Goal: Task Accomplishment & Management: Manage account settings

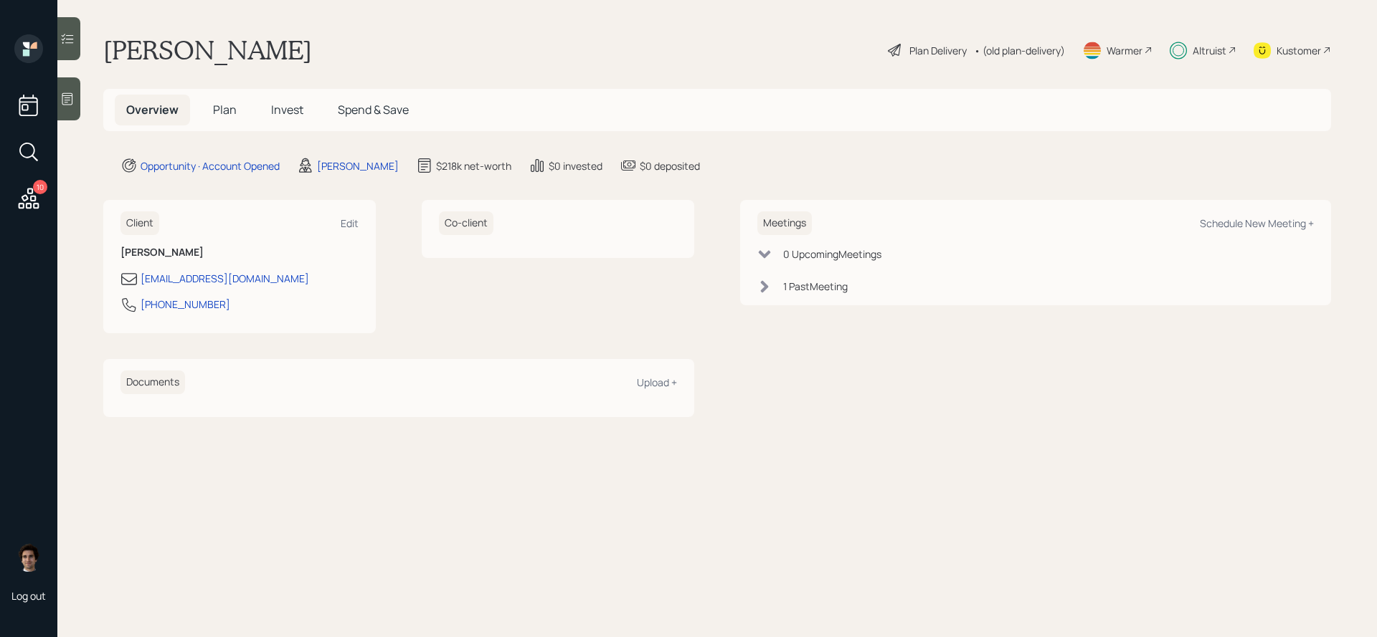
click at [222, 120] on h5 "Plan" at bounding box center [224, 110] width 47 height 31
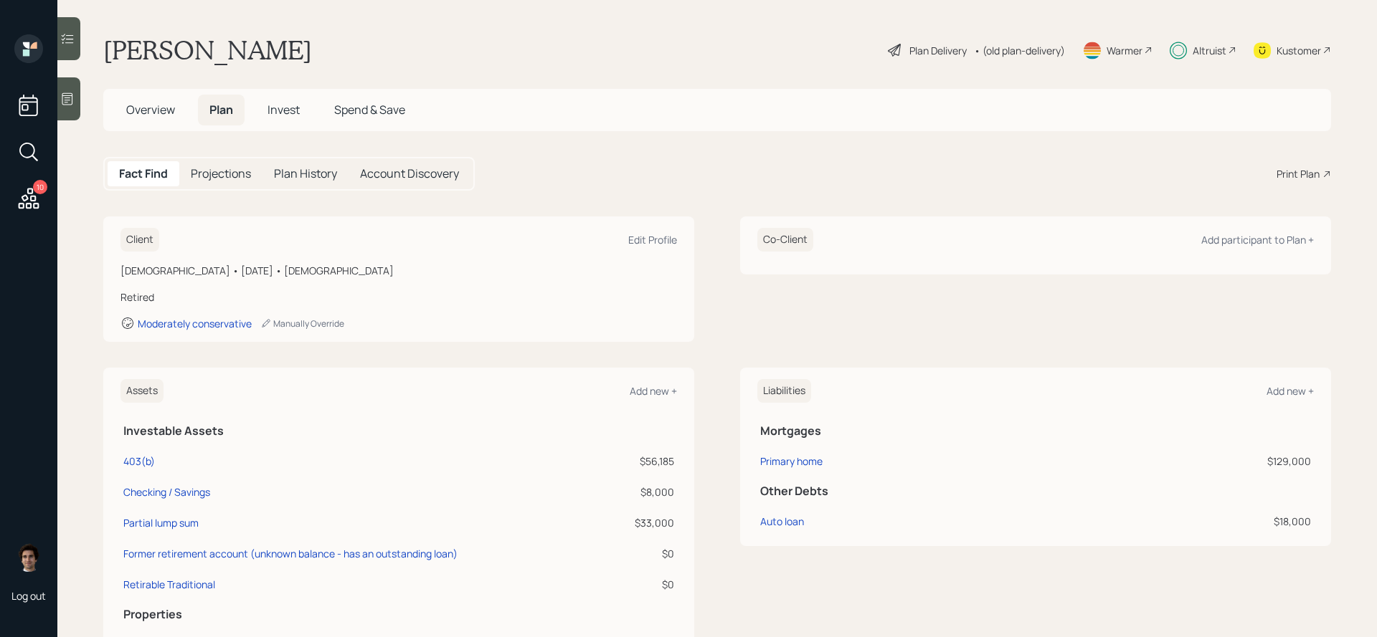
click at [950, 43] on div "Plan Delivery" at bounding box center [937, 50] width 57 height 15
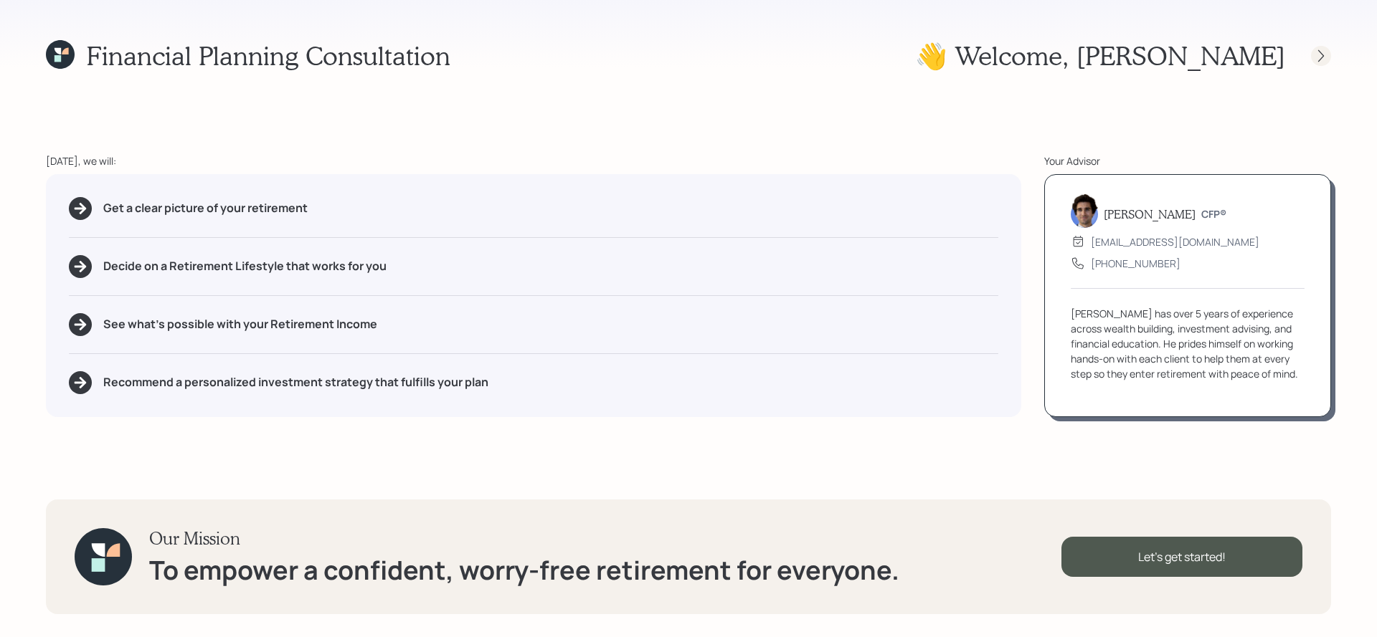
click at [1325, 55] on icon at bounding box center [1321, 56] width 14 height 14
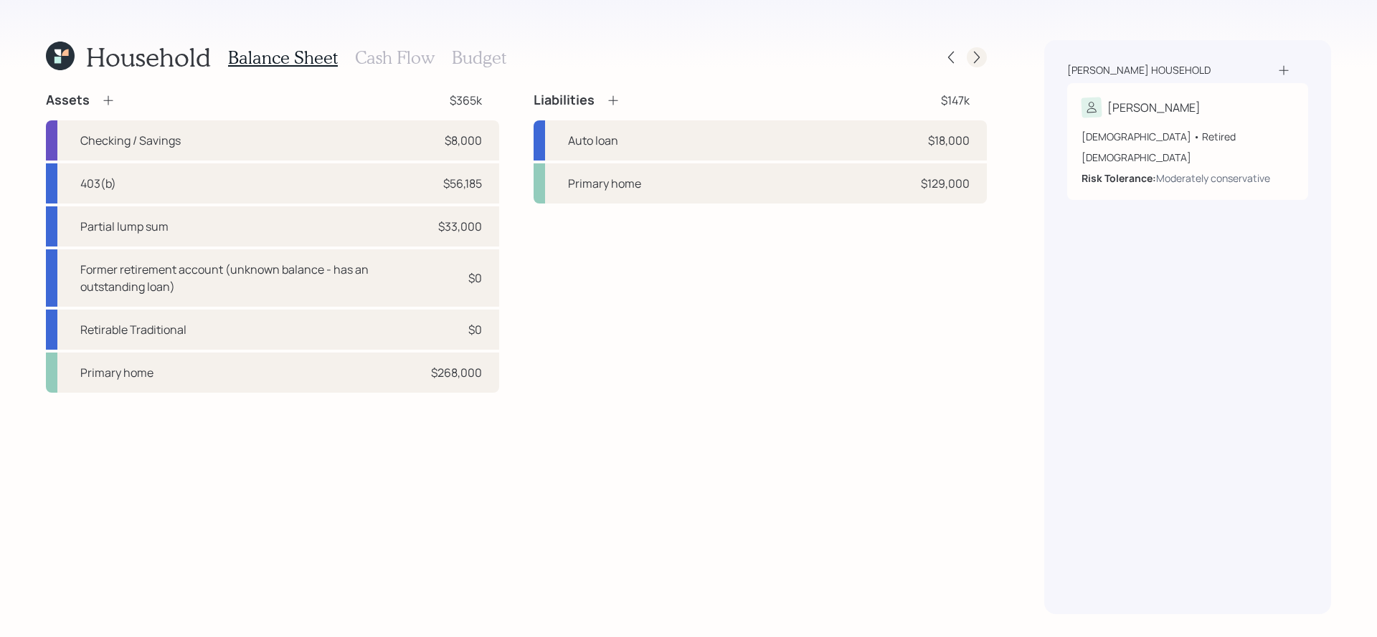
click at [975, 62] on icon at bounding box center [976, 57] width 14 height 14
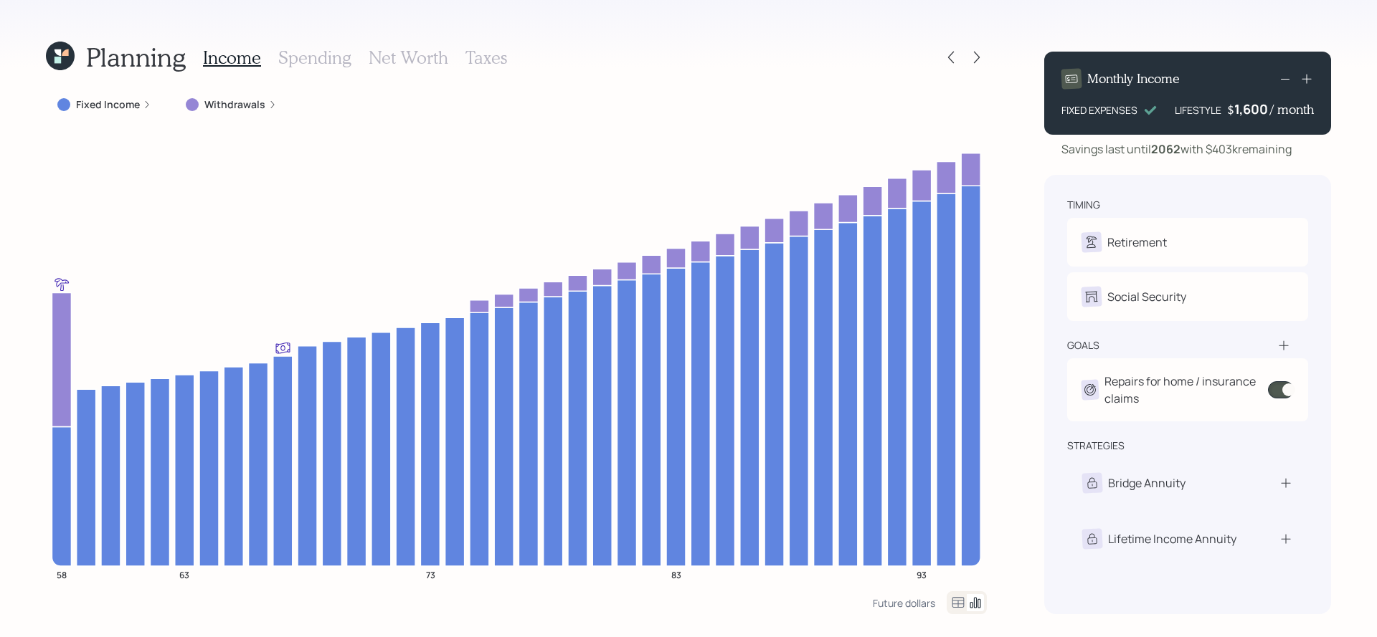
click at [116, 93] on div "Fixed Income" at bounding box center [104, 105] width 117 height 26
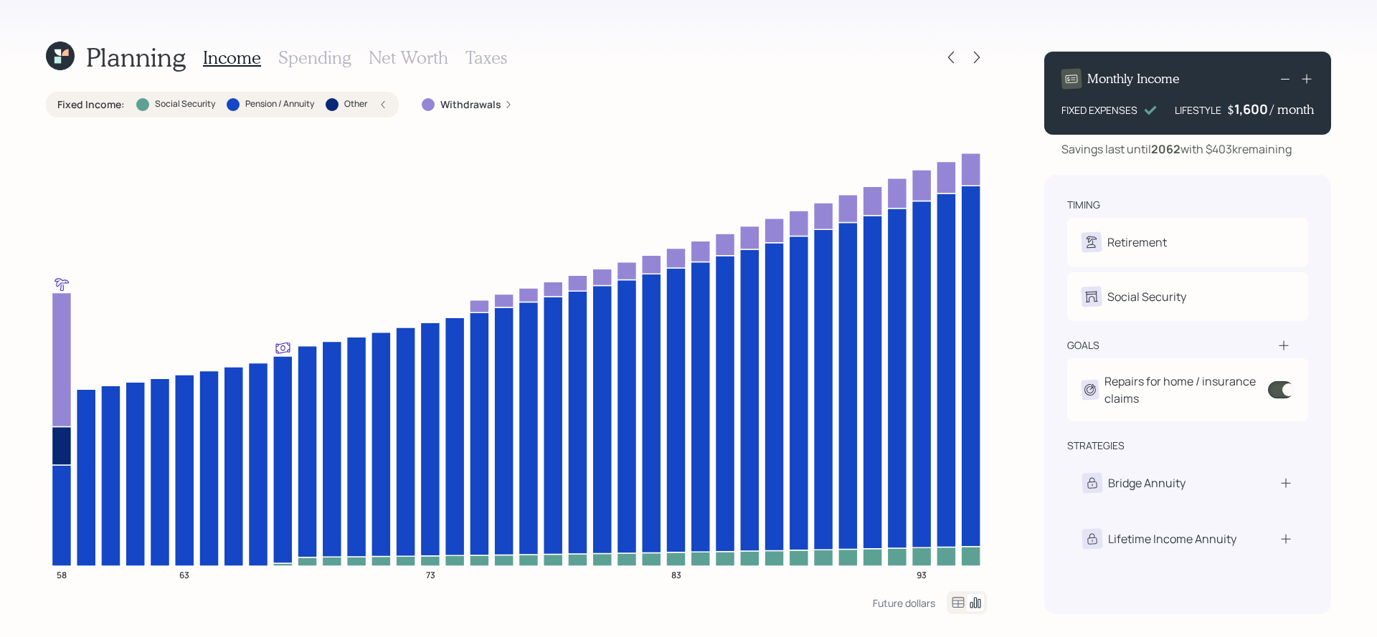
click at [377, 103] on div "Fixed Income : Social Security Pension / Annuity Other" at bounding box center [222, 105] width 330 height 14
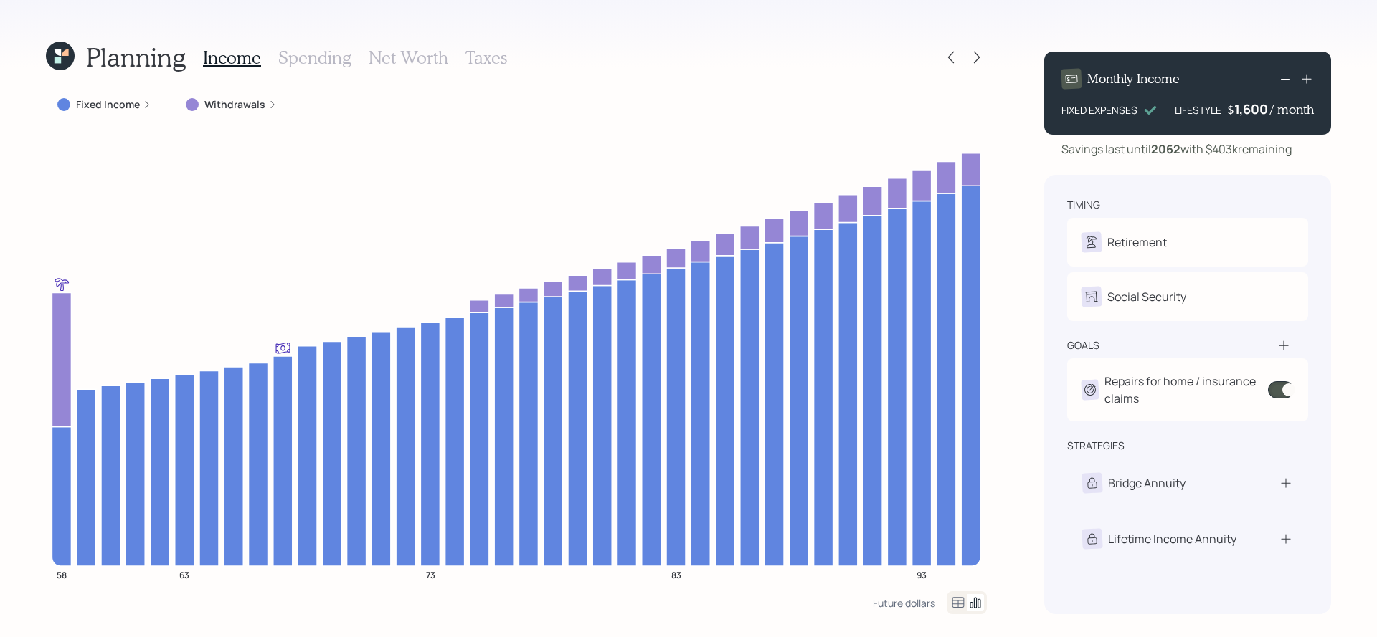
click at [245, 103] on label "Withdrawals" at bounding box center [234, 105] width 61 height 14
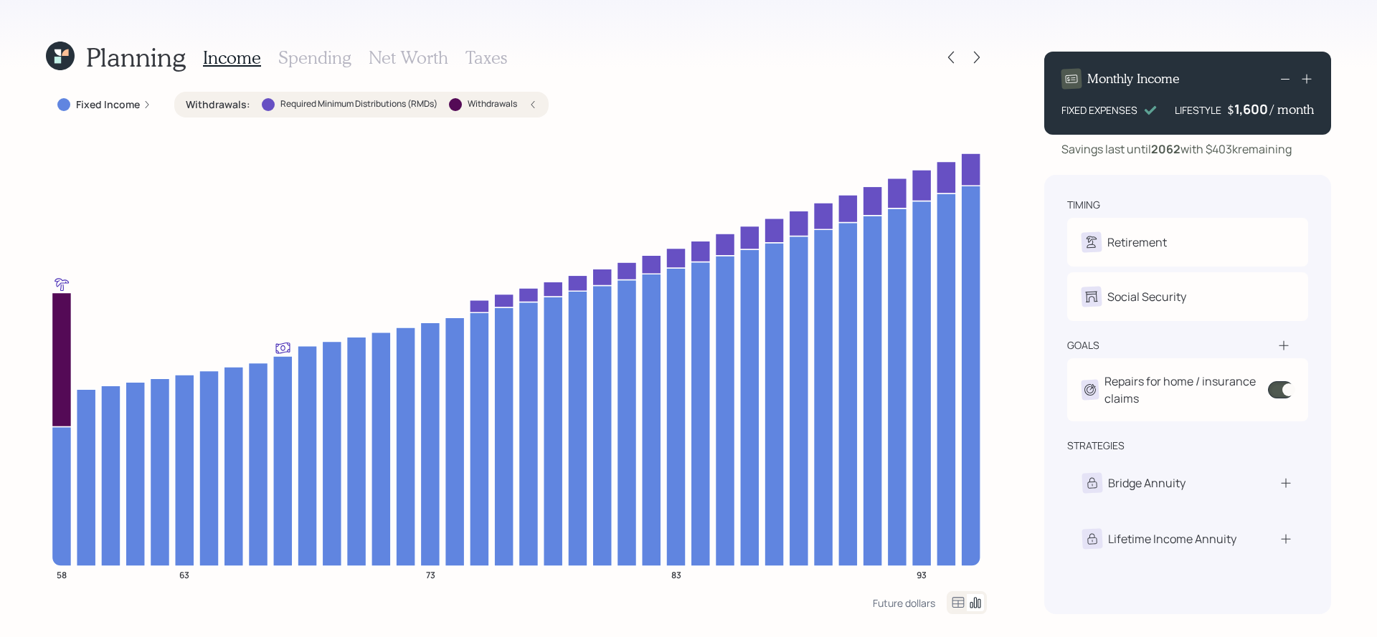
click at [465, 109] on div "Withdrawals" at bounding box center [483, 104] width 68 height 13
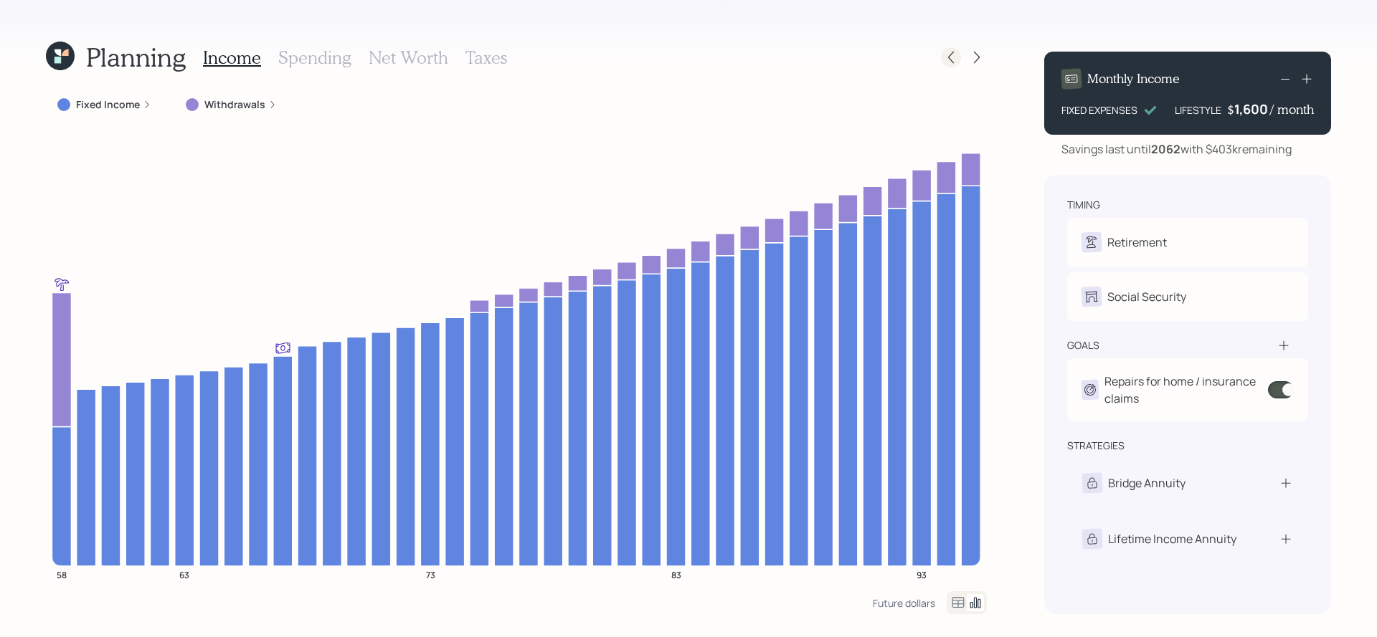
click at [947, 64] on icon at bounding box center [951, 57] width 14 height 14
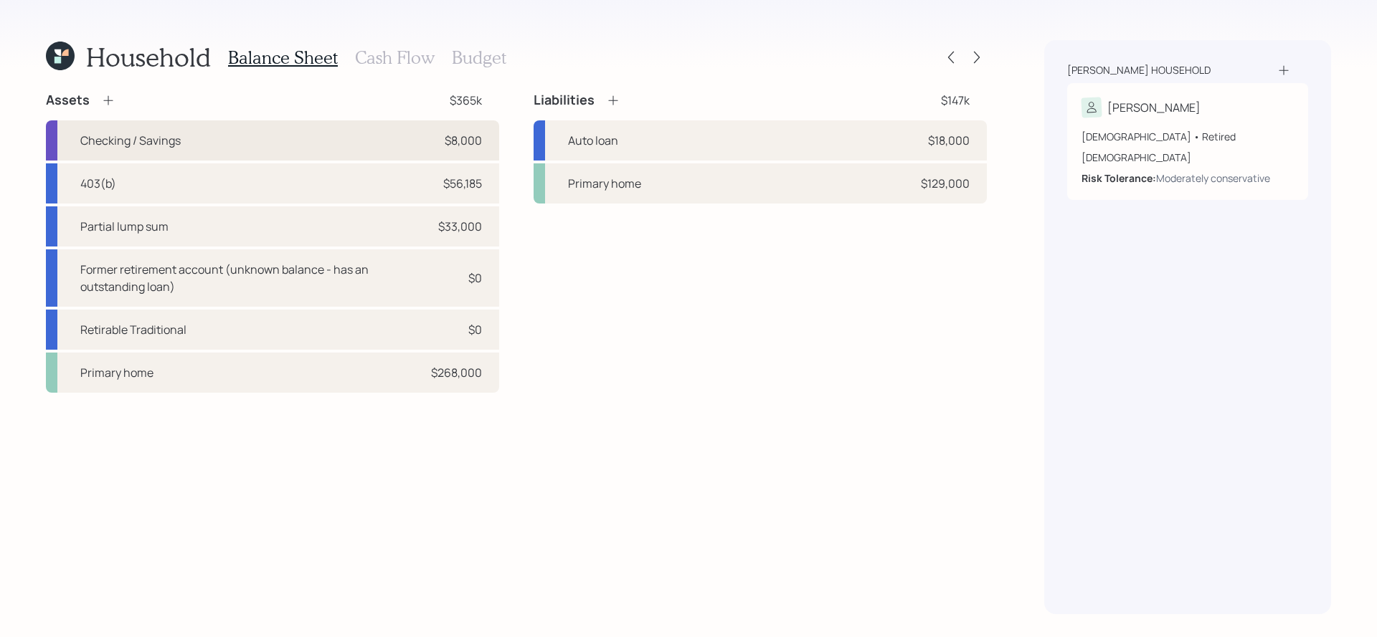
click at [313, 147] on div "Checking / Savings $8,000" at bounding box center [272, 140] width 453 height 40
select select "emergency_fund"
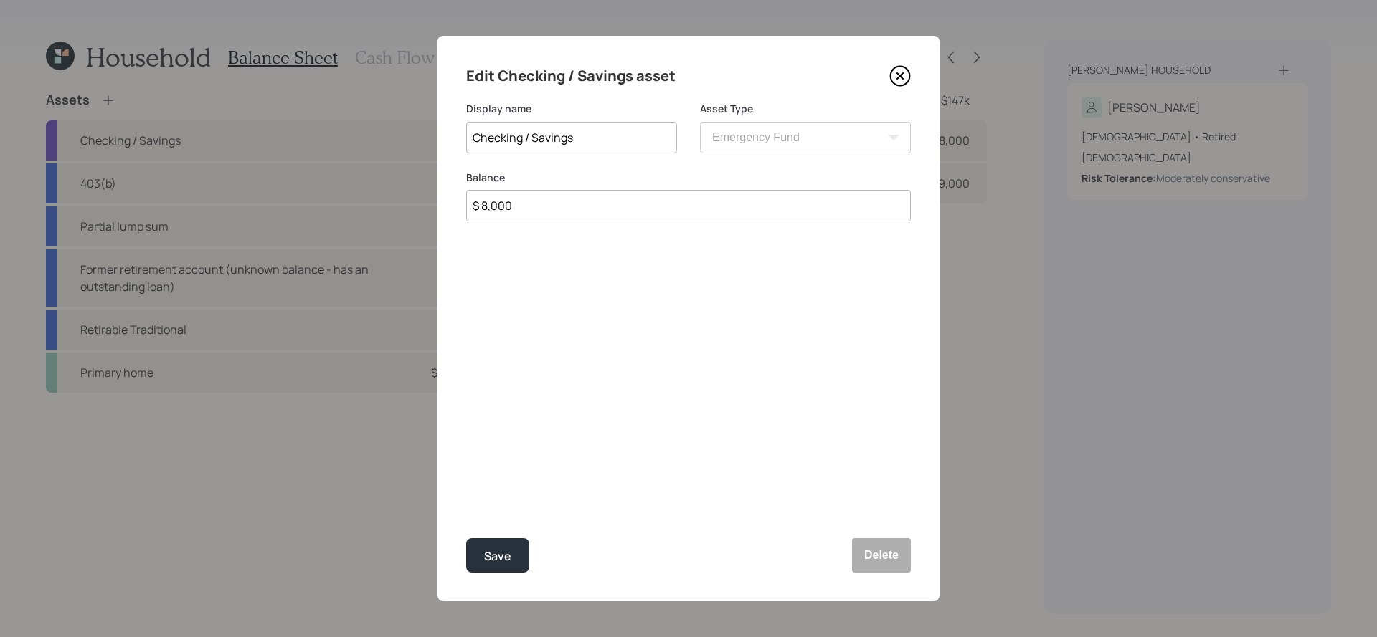
drag, startPoint x: 571, startPoint y: 217, endPoint x: 206, endPoint y: 106, distance: 382.2
click at [206, 106] on div "Edit Checking / Savings asset Display name Checking / Savings Asset Type SEP [P…" at bounding box center [688, 318] width 1377 height 637
type input "$ 12,000"
click at [466, 539] on button "Save" at bounding box center [497, 556] width 63 height 34
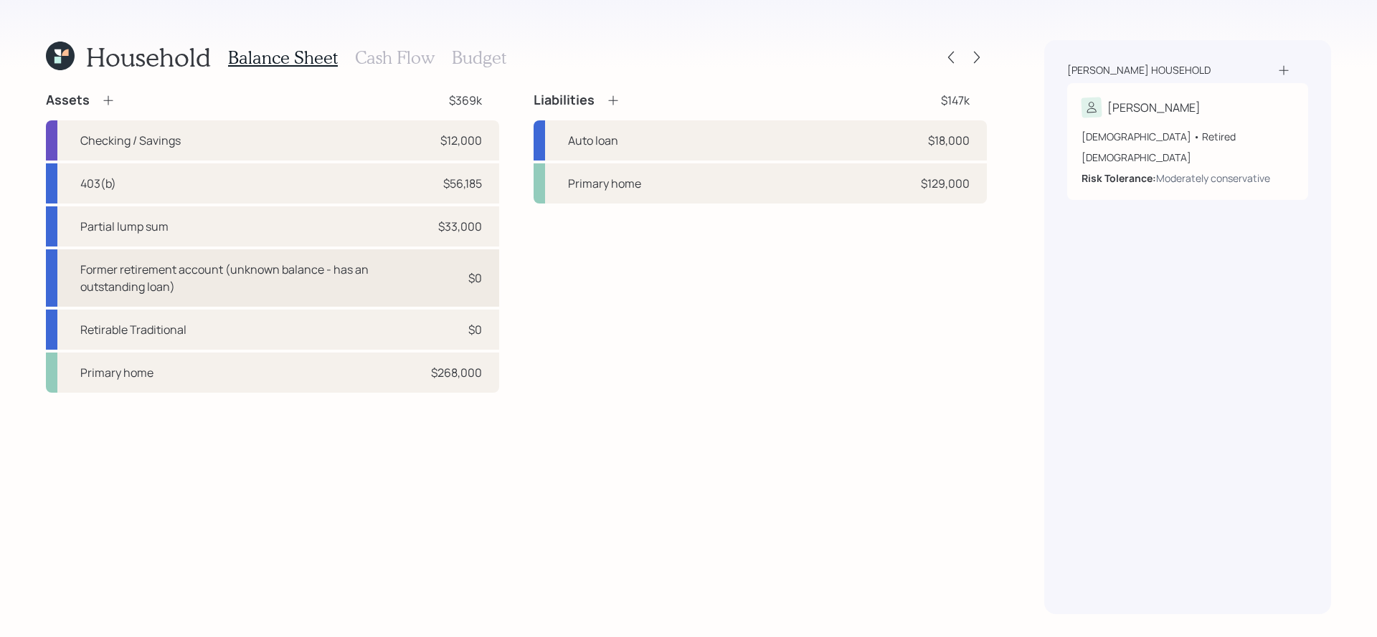
click at [226, 294] on div "Former retirement account (unknown balance - has an outstanding loan)" at bounding box center [253, 278] width 347 height 34
select select "company_sponsored"
select select "balanced"
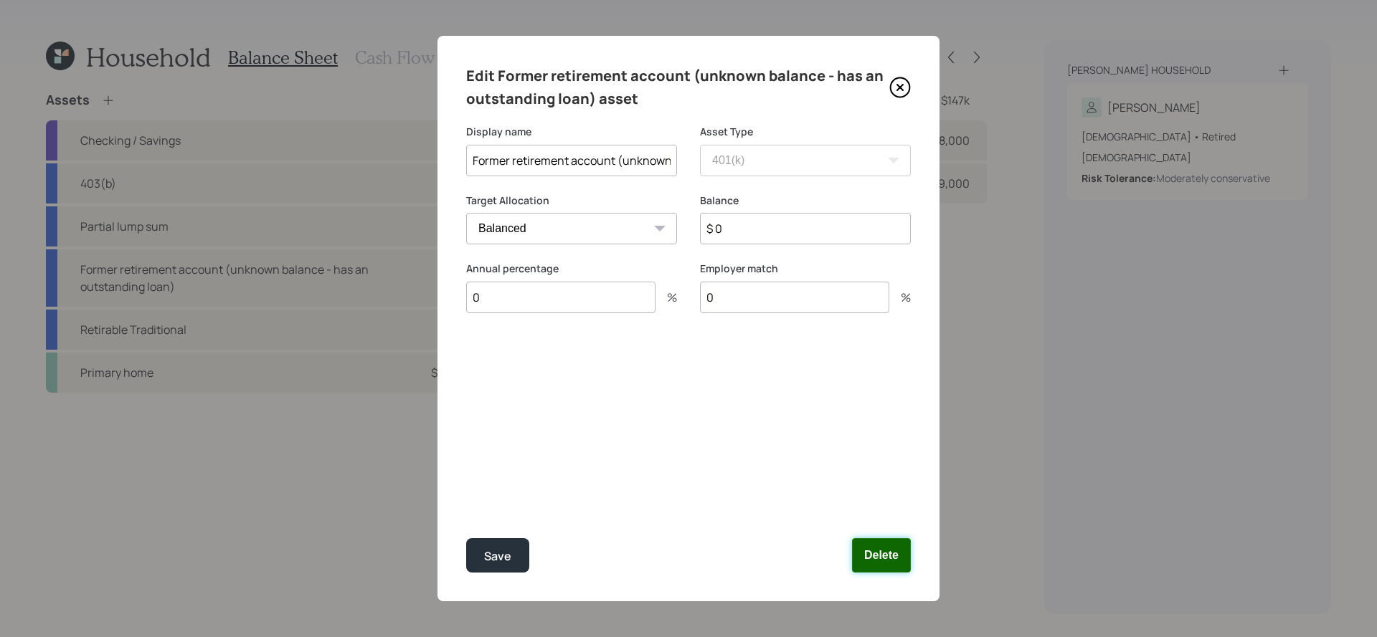
drag, startPoint x: 871, startPoint y: 544, endPoint x: 262, endPoint y: 437, distance: 618.0
click at [262, 435] on div "Edit Former retirement account (unknown balance - has an outstanding loan) asse…" at bounding box center [688, 318] width 1377 height 637
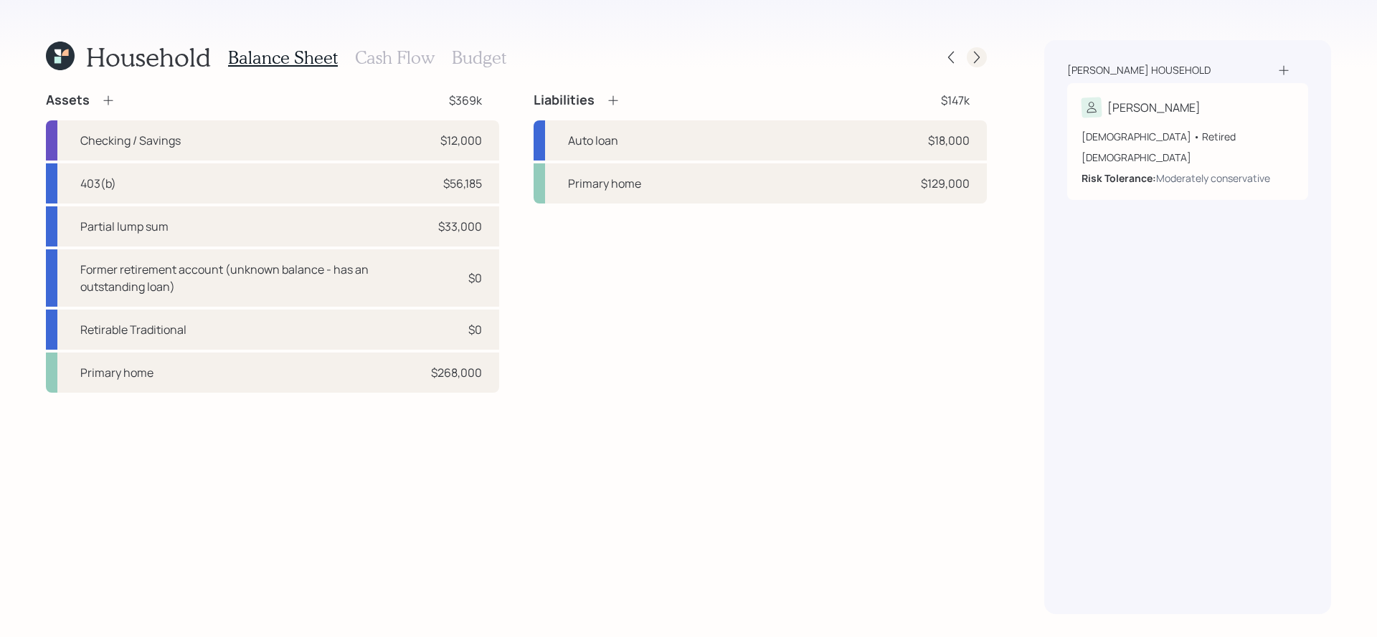
click at [985, 53] on div at bounding box center [977, 57] width 20 height 20
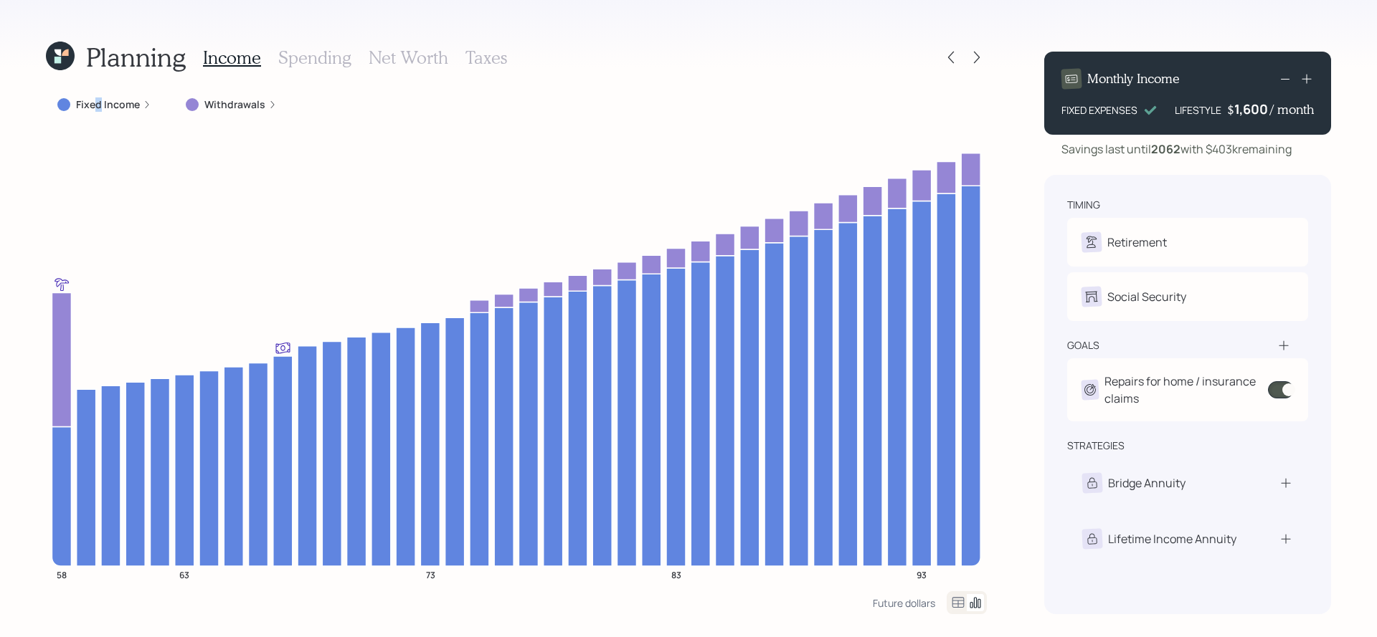
click at [98, 105] on label "Fixed Income" at bounding box center [108, 105] width 64 height 14
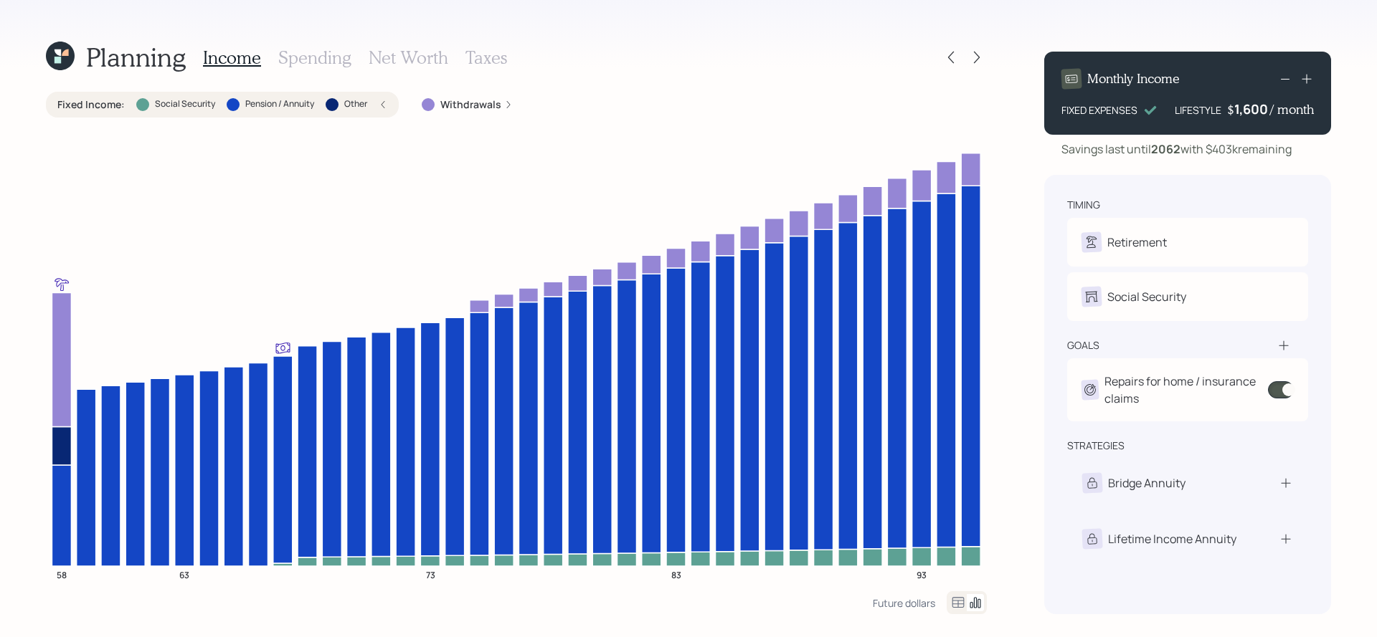
click at [98, 105] on label "Fixed Income :" at bounding box center [90, 105] width 67 height 14
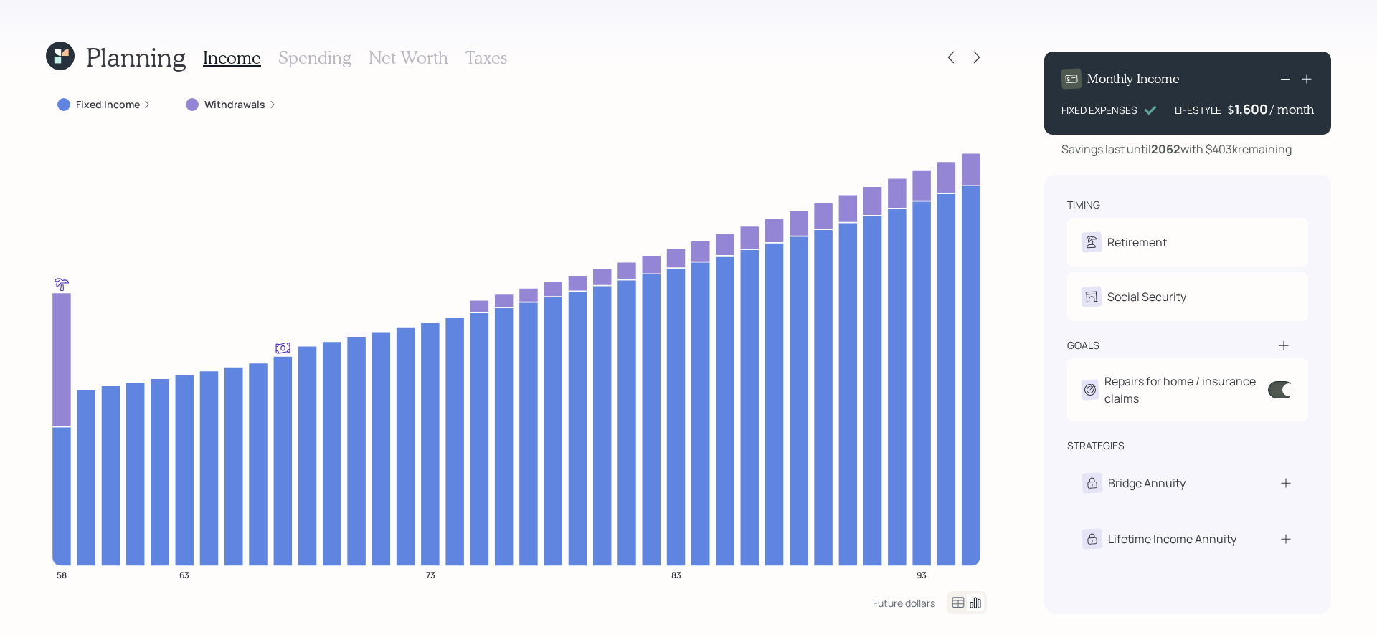
click at [327, 55] on h3 "Spending" at bounding box center [314, 57] width 73 height 21
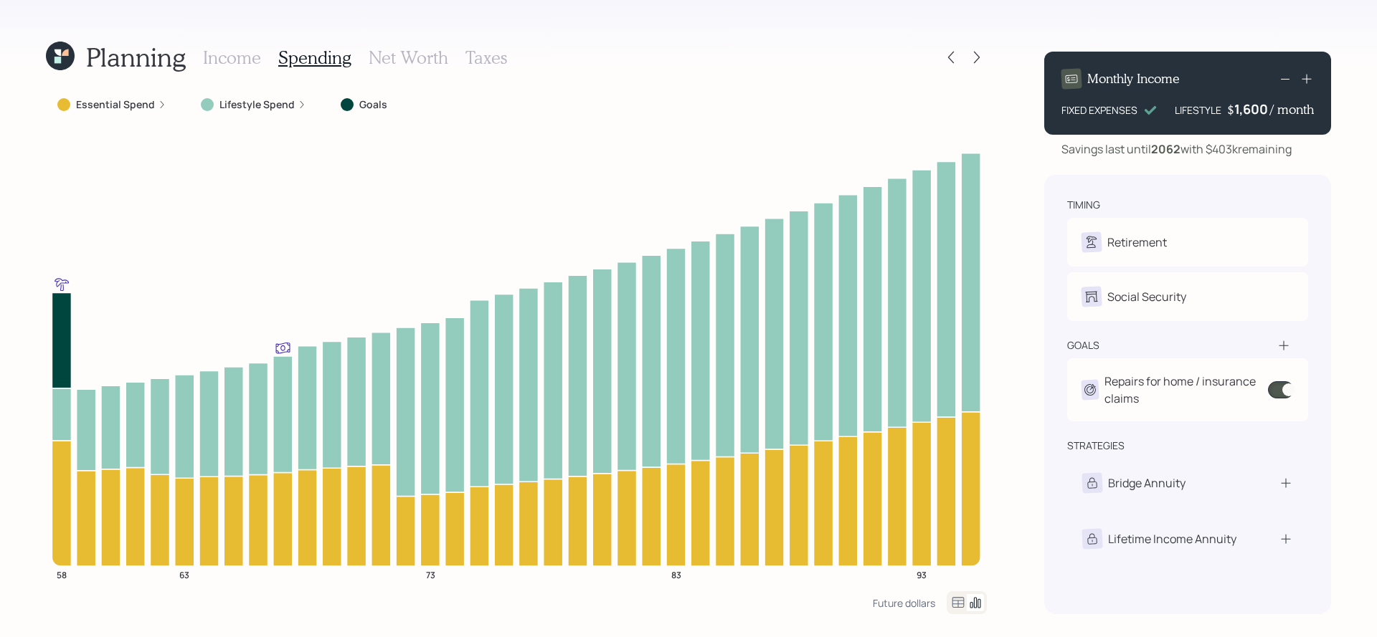
click at [232, 52] on h3 "Income" at bounding box center [232, 57] width 58 height 21
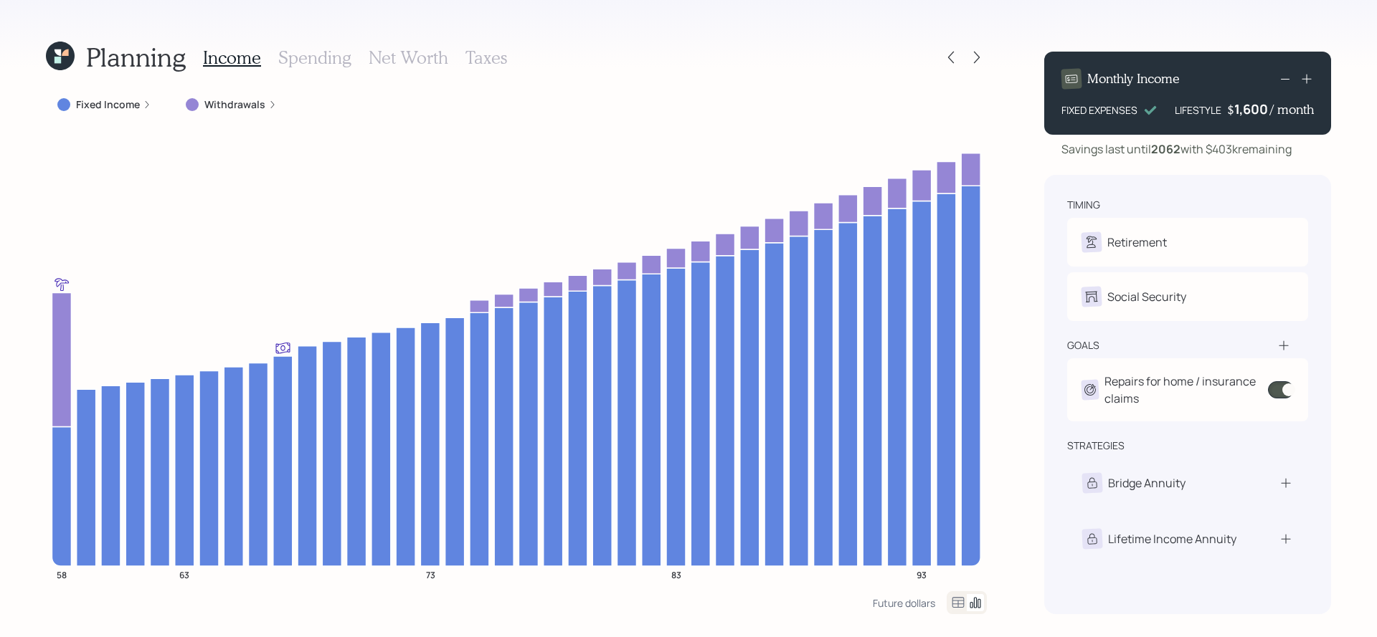
click at [410, 64] on h3 "Net Worth" at bounding box center [409, 57] width 80 height 21
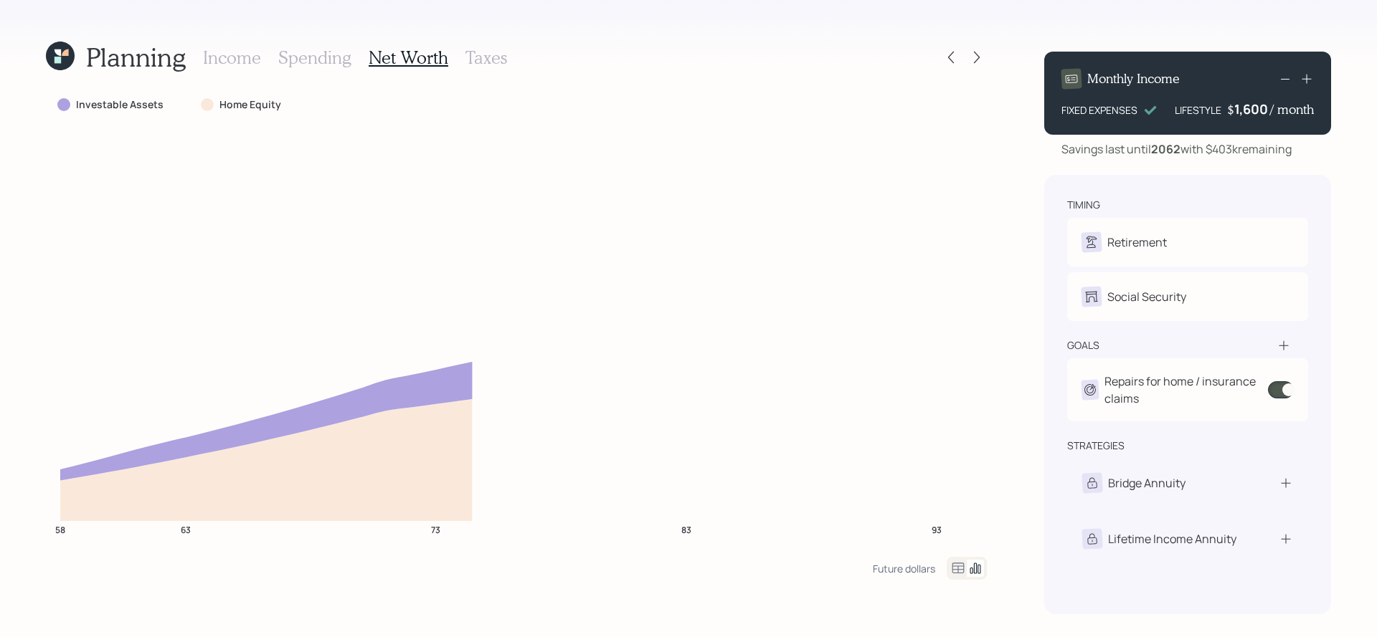
click at [362, 55] on div "Income Spending Net Worth Taxes" at bounding box center [355, 57] width 304 height 34
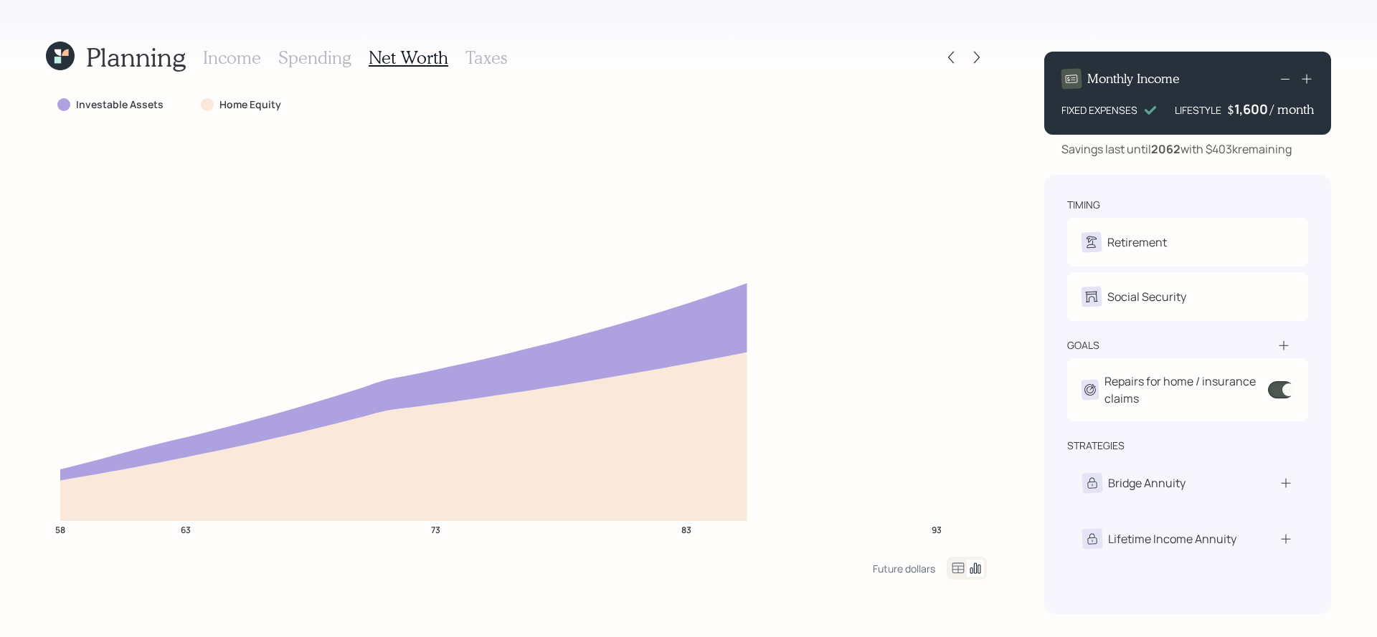
click at [339, 64] on h3 "Spending" at bounding box center [314, 57] width 73 height 21
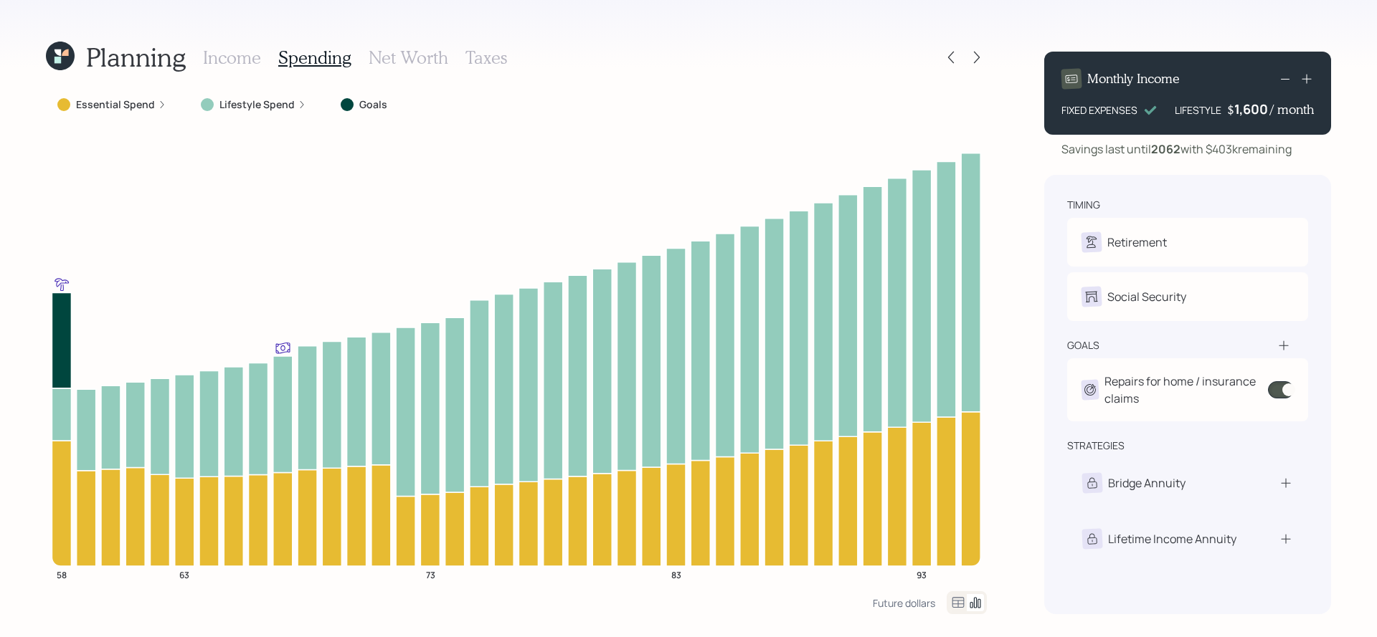
click at [249, 59] on h3 "Income" at bounding box center [232, 57] width 58 height 21
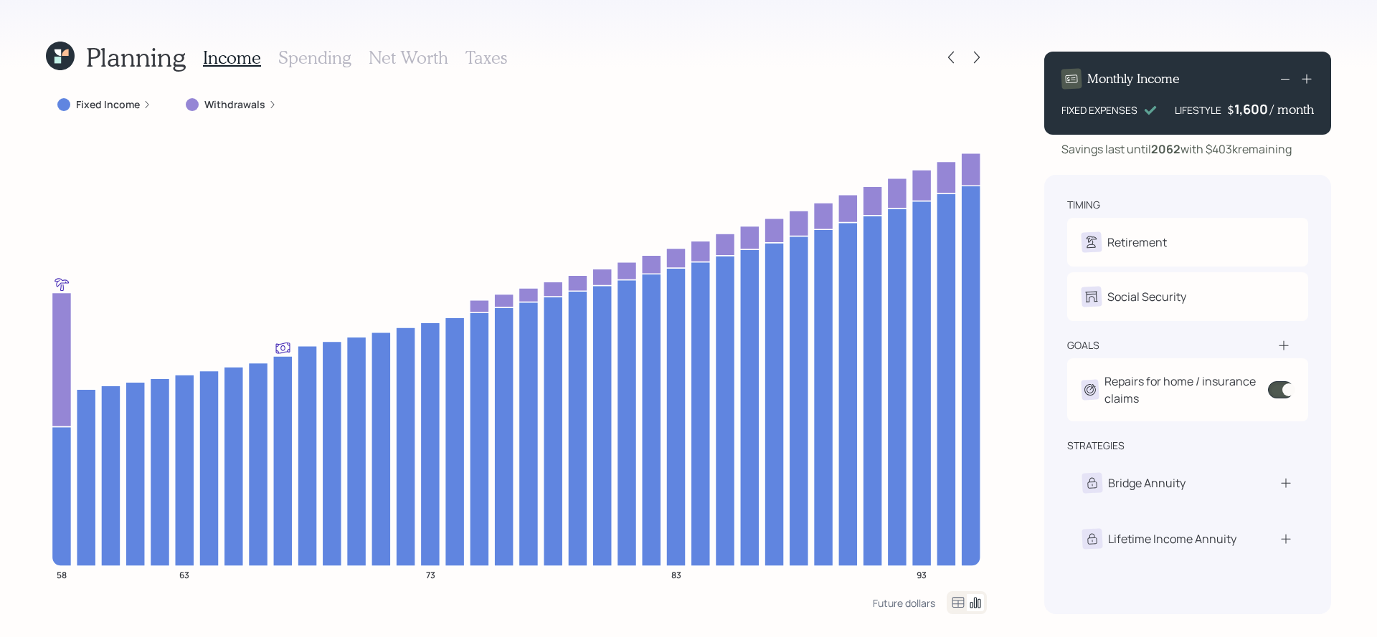
click at [495, 70] on div "Income Spending Net Worth Taxes" at bounding box center [355, 57] width 304 height 34
click at [491, 55] on h3 "Taxes" at bounding box center [486, 57] width 42 height 21
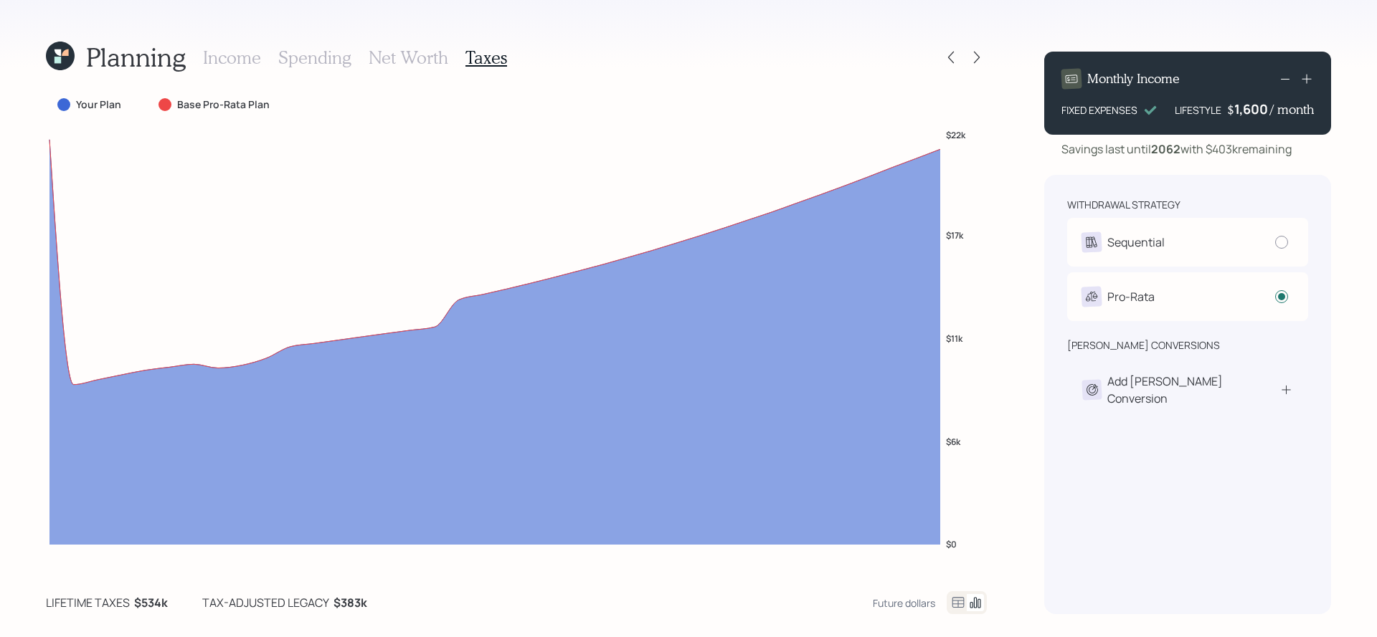
click at [413, 47] on h3 "Net Worth" at bounding box center [409, 57] width 80 height 21
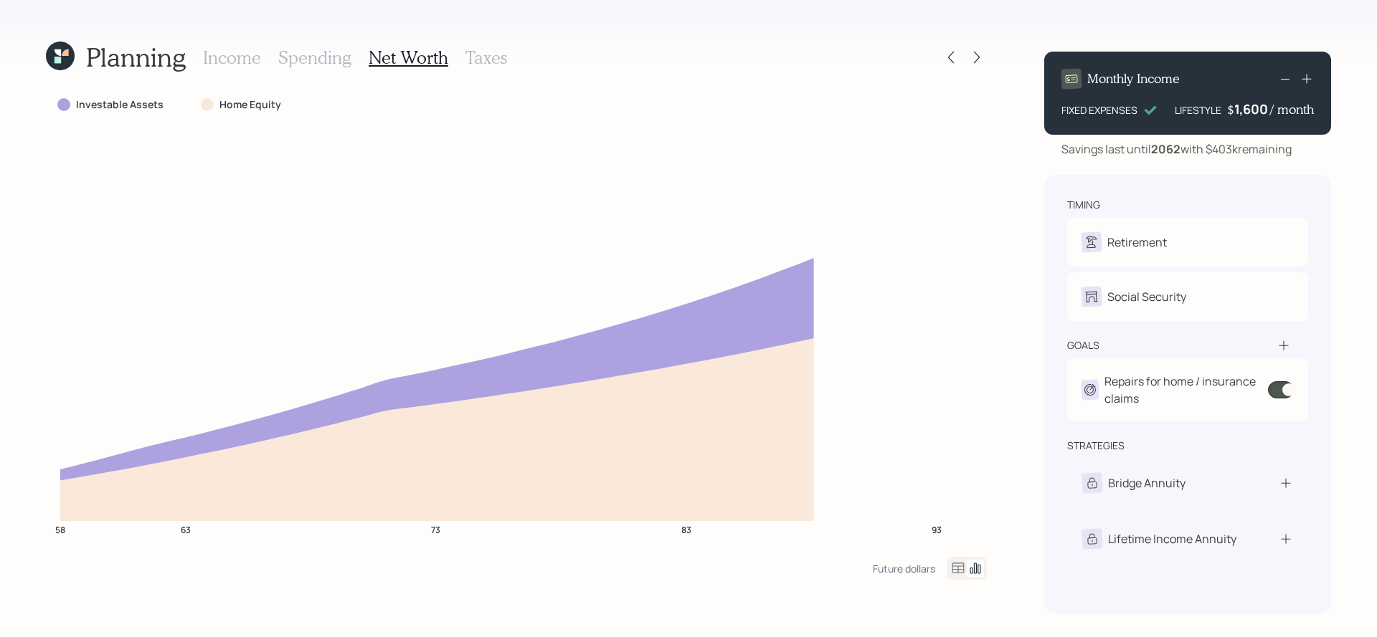
click at [295, 58] on h3 "Spending" at bounding box center [314, 57] width 73 height 21
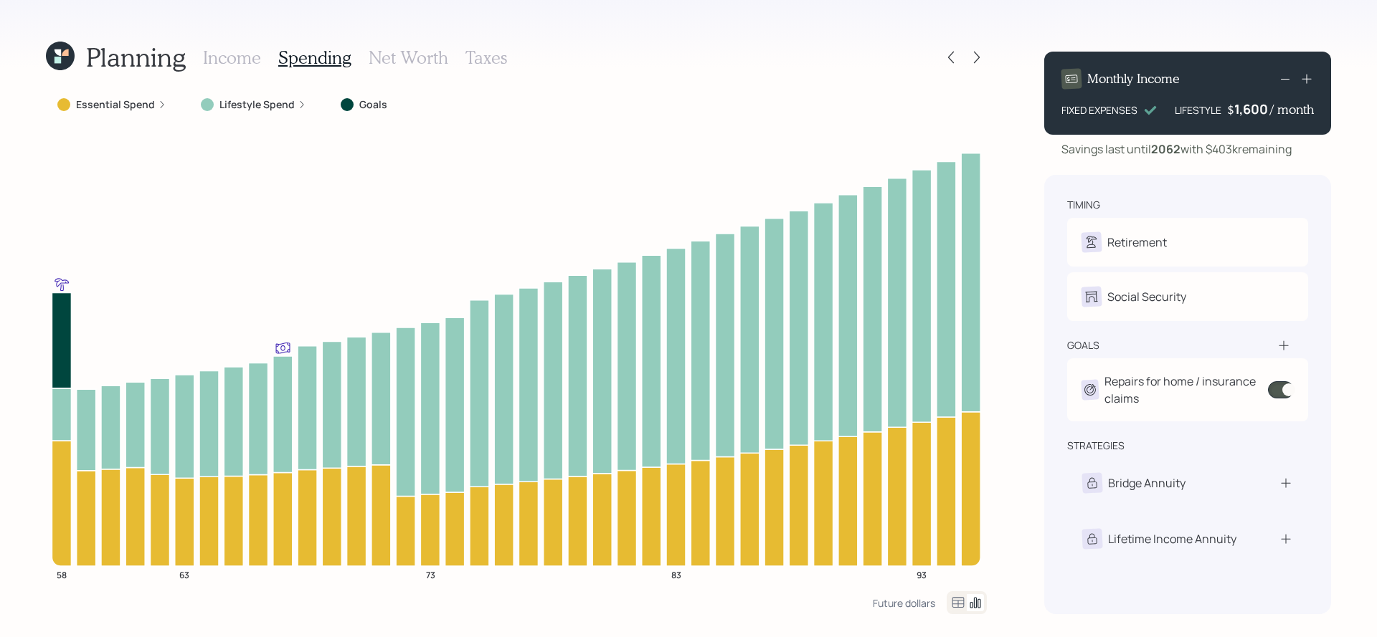
click at [203, 60] on h3 "Income" at bounding box center [232, 57] width 58 height 21
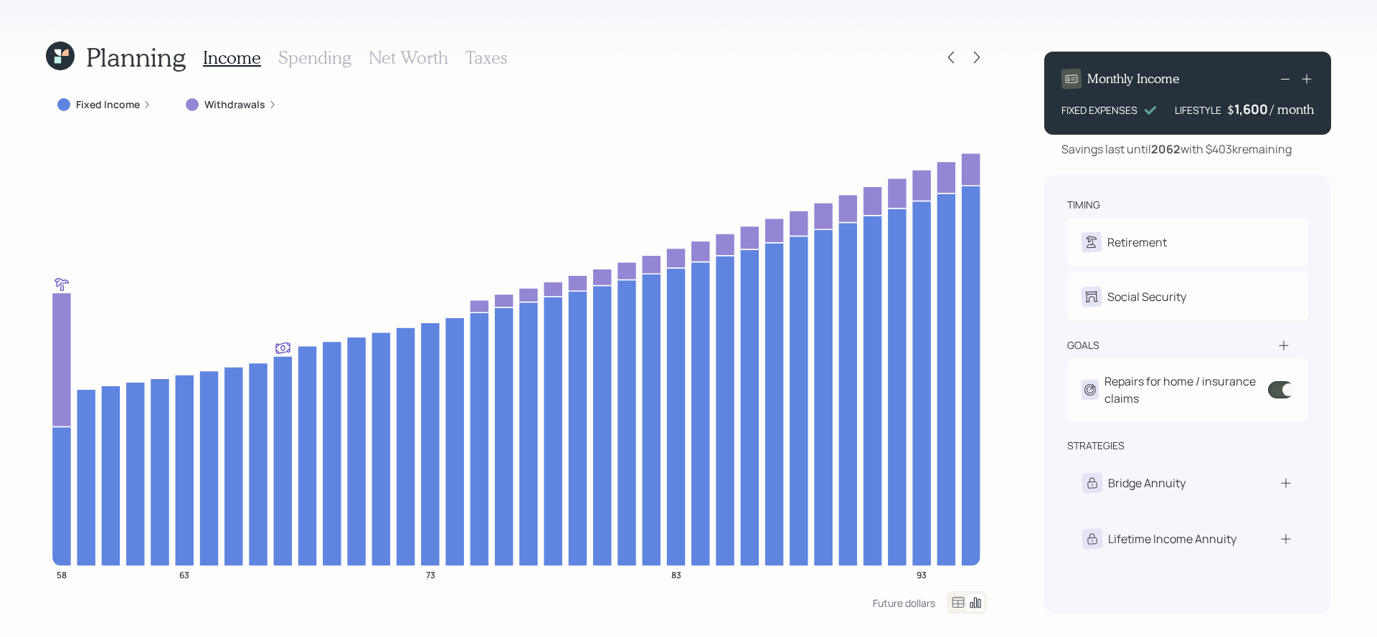
click at [308, 60] on h3 "Spending" at bounding box center [314, 57] width 73 height 21
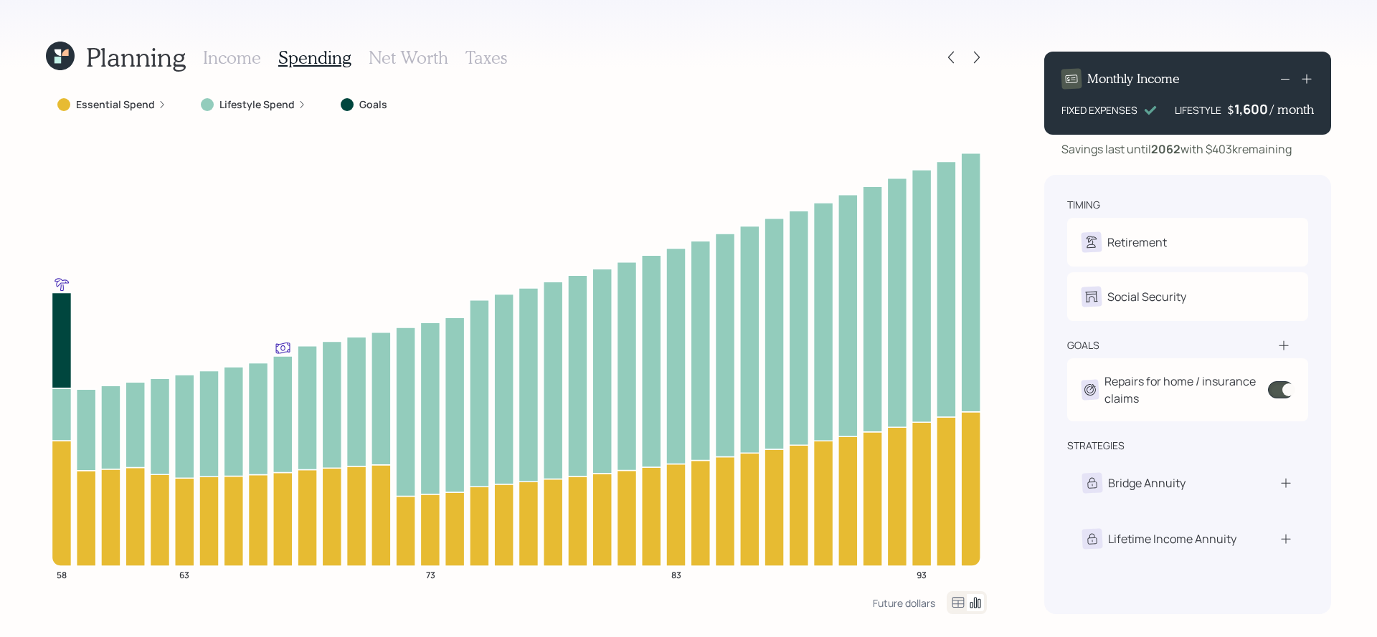
click at [245, 66] on h3 "Income" at bounding box center [232, 57] width 58 height 21
